Goal: Information Seeking & Learning: Learn about a topic

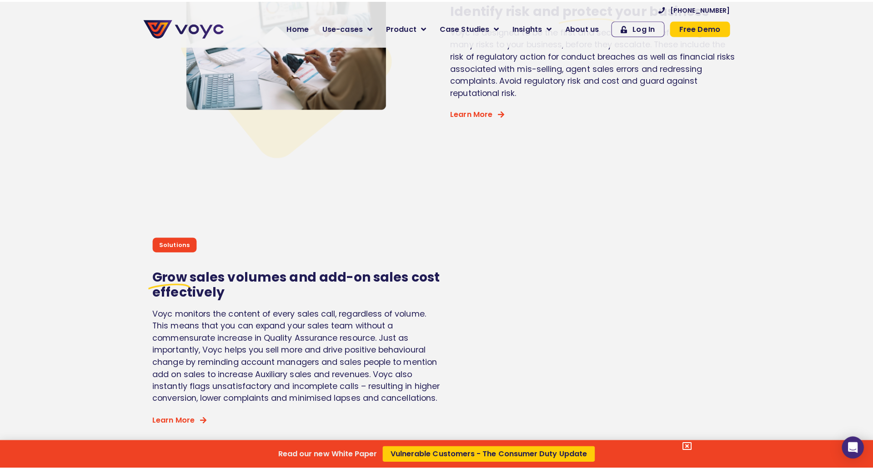
scroll to position [2275, 0]
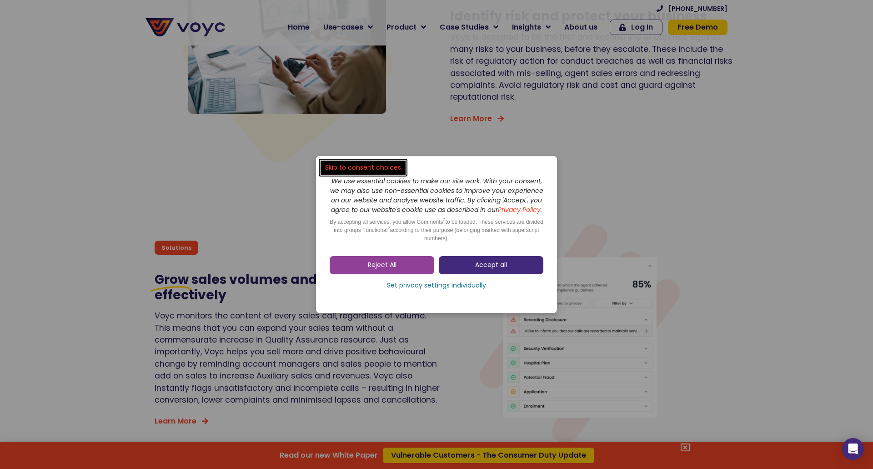
click at [470, 269] on link "Accept all" at bounding box center [491, 265] width 105 height 18
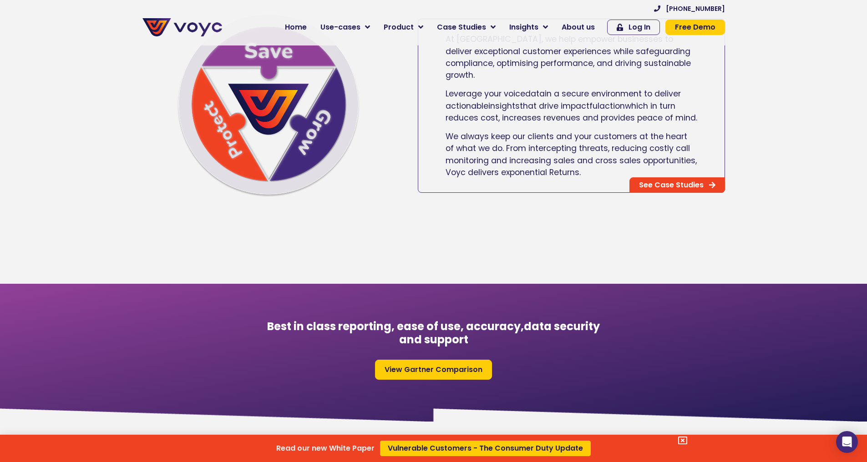
scroll to position [591, 0]
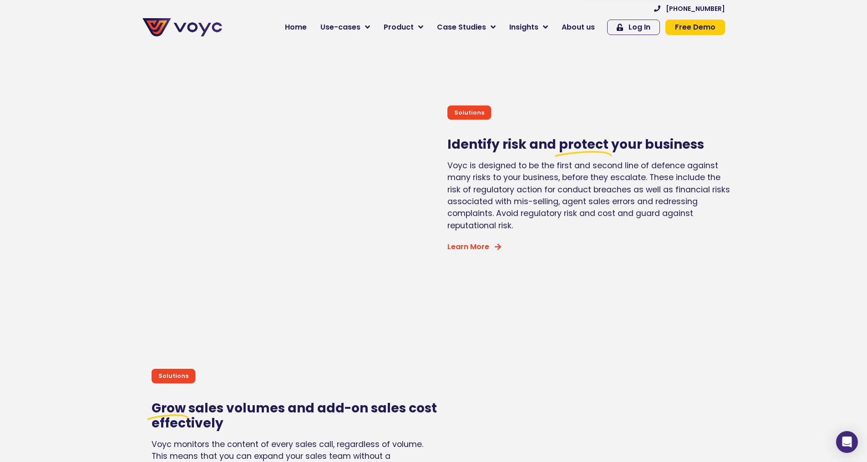
scroll to position [2138, 0]
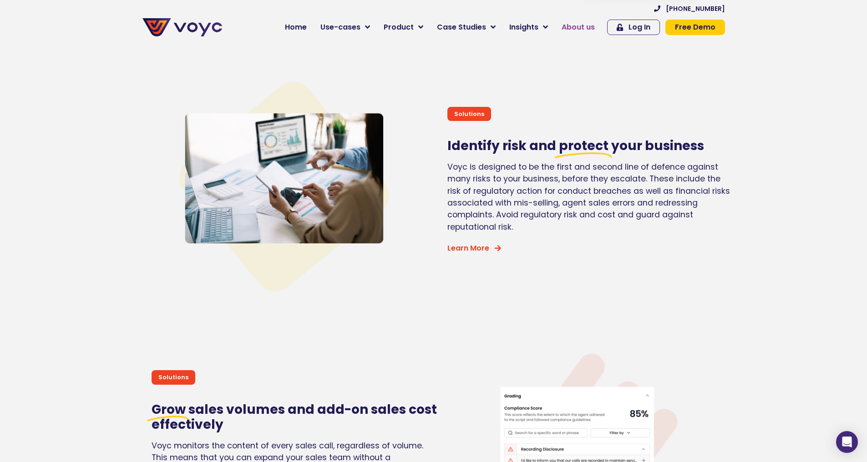
click at [594, 29] on span "About us" at bounding box center [577, 27] width 33 height 11
